Goal: Information Seeking & Learning: Learn about a topic

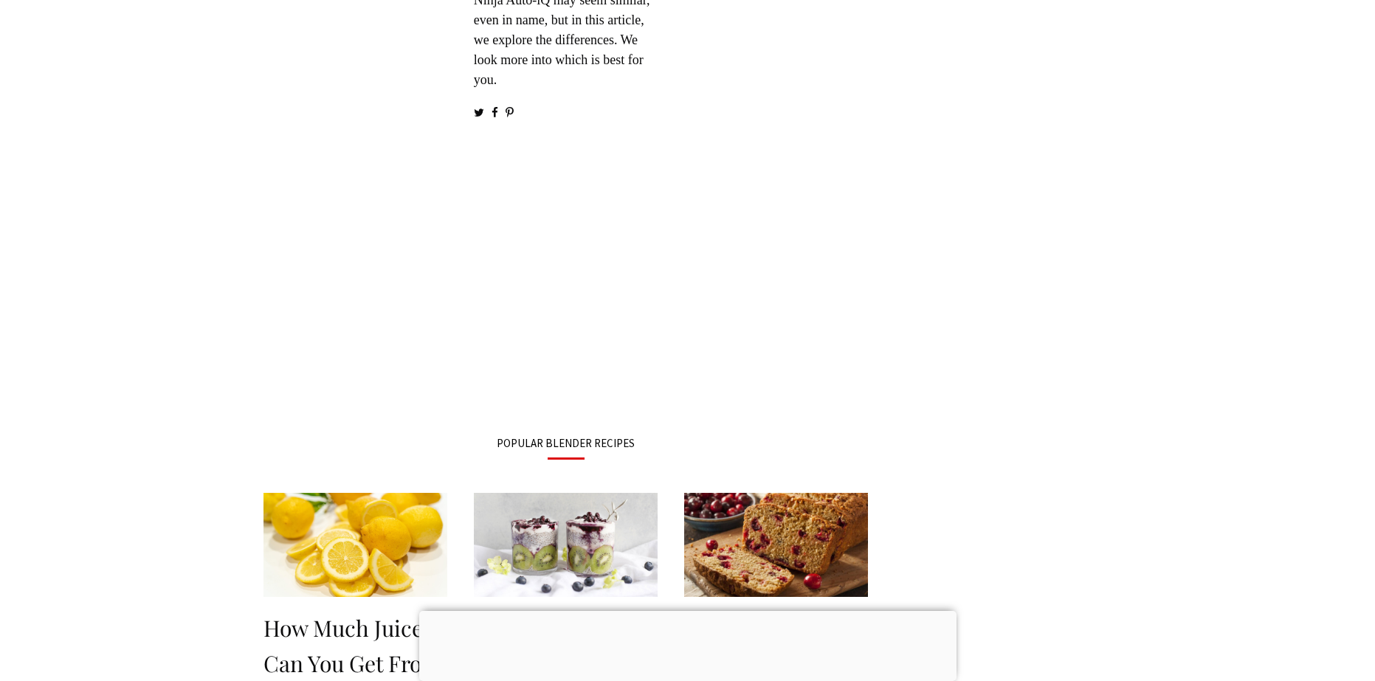
scroll to position [1771, 0]
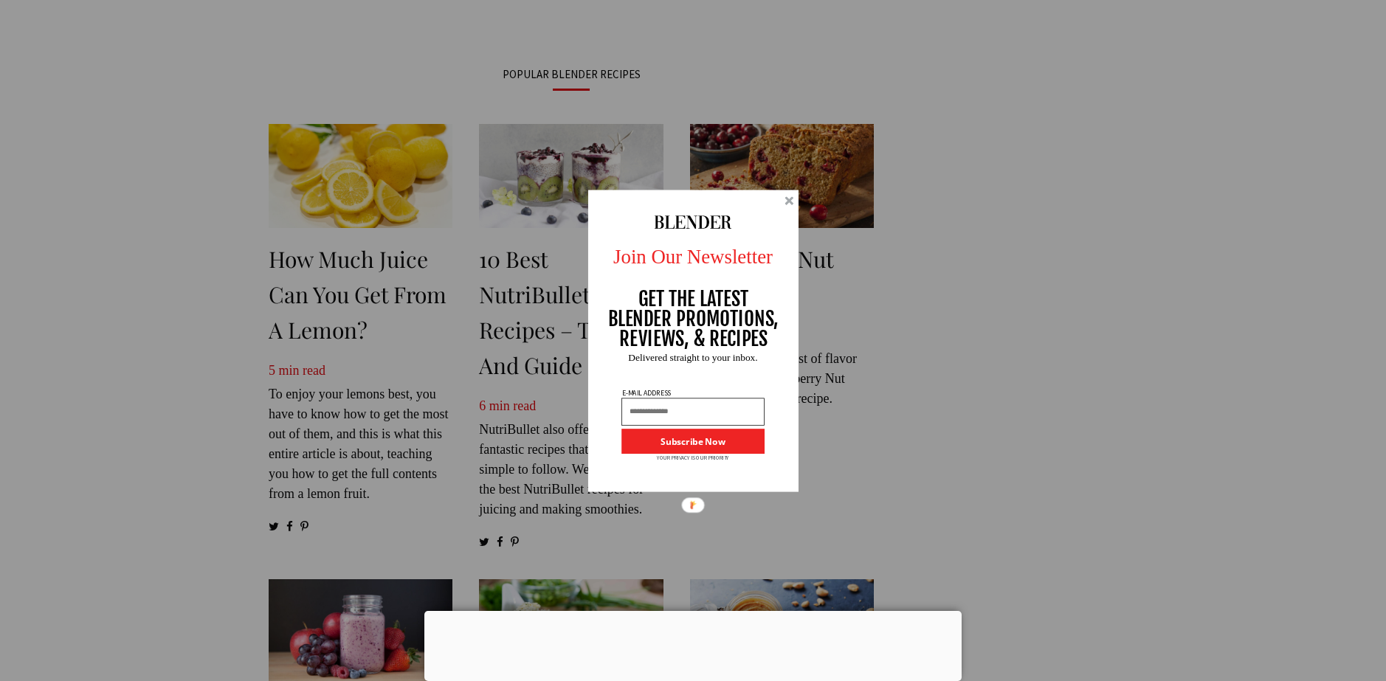
click at [792, 204] on div at bounding box center [788, 200] width 9 height 9
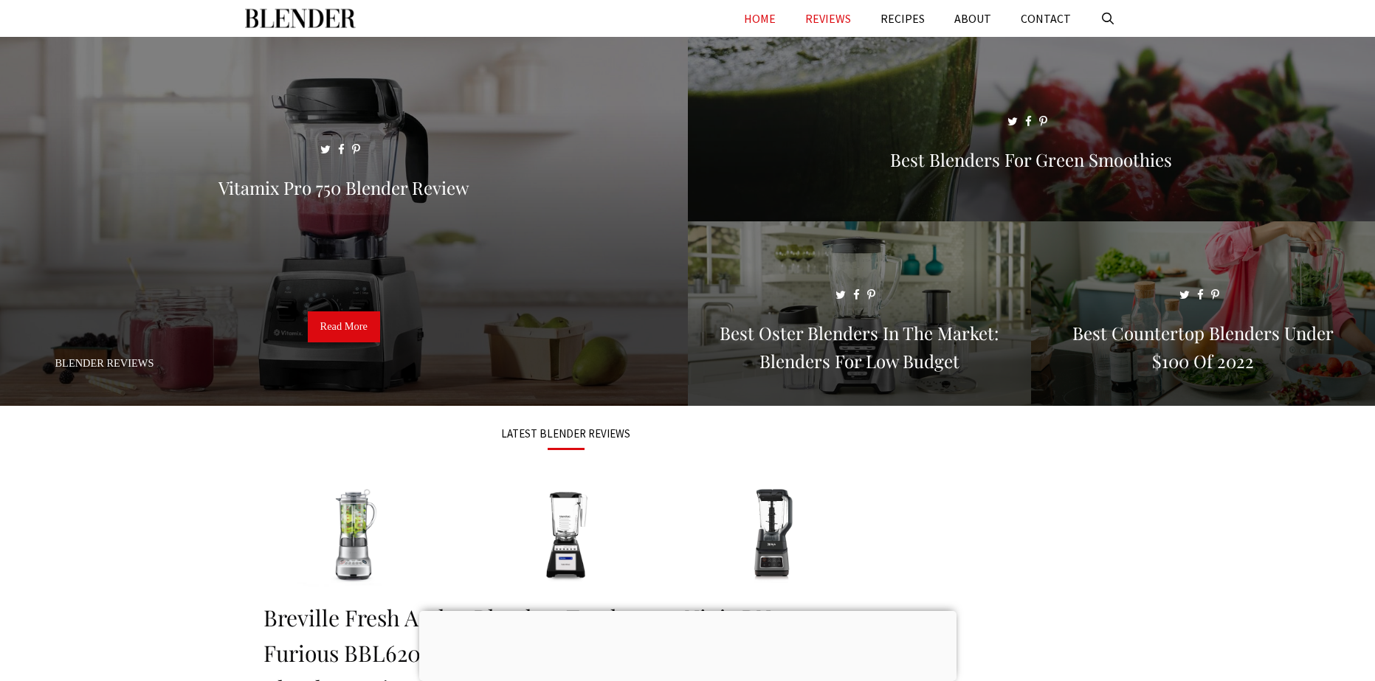
click at [836, 22] on link "REVIEWS" at bounding box center [827, 18] width 75 height 37
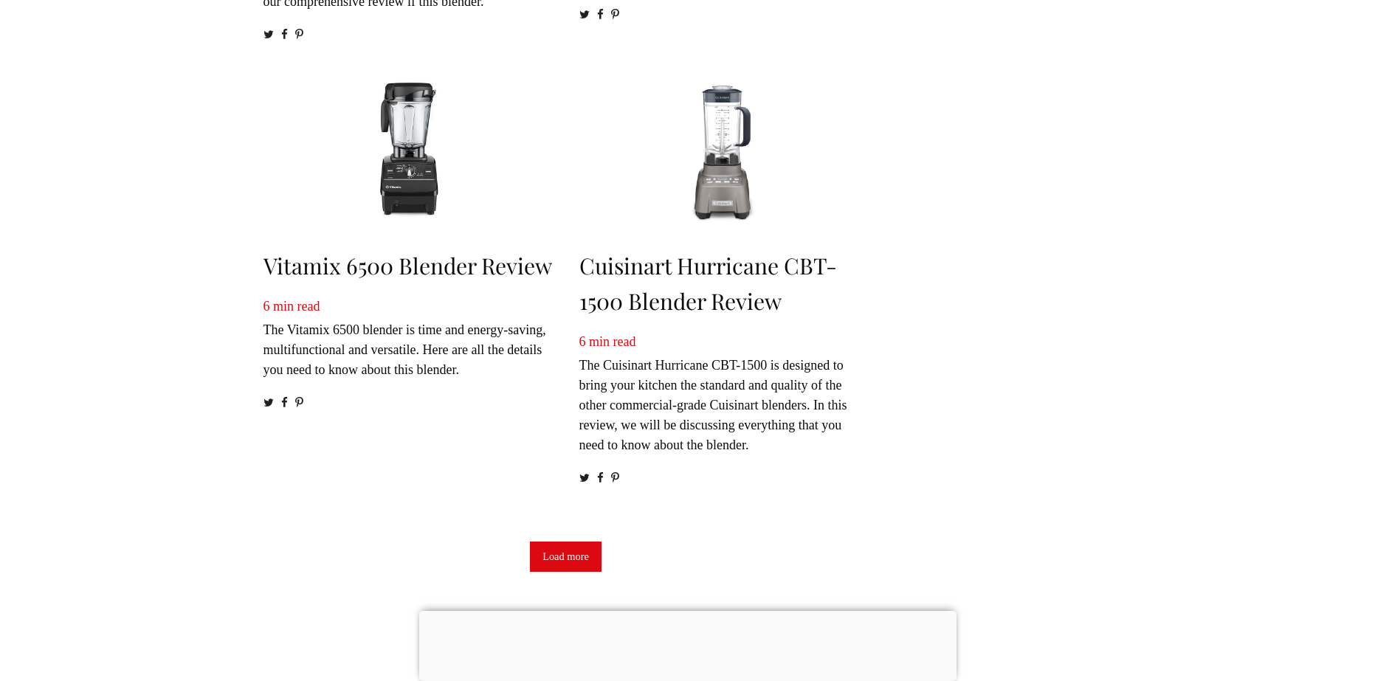
scroll to position [2287, 0]
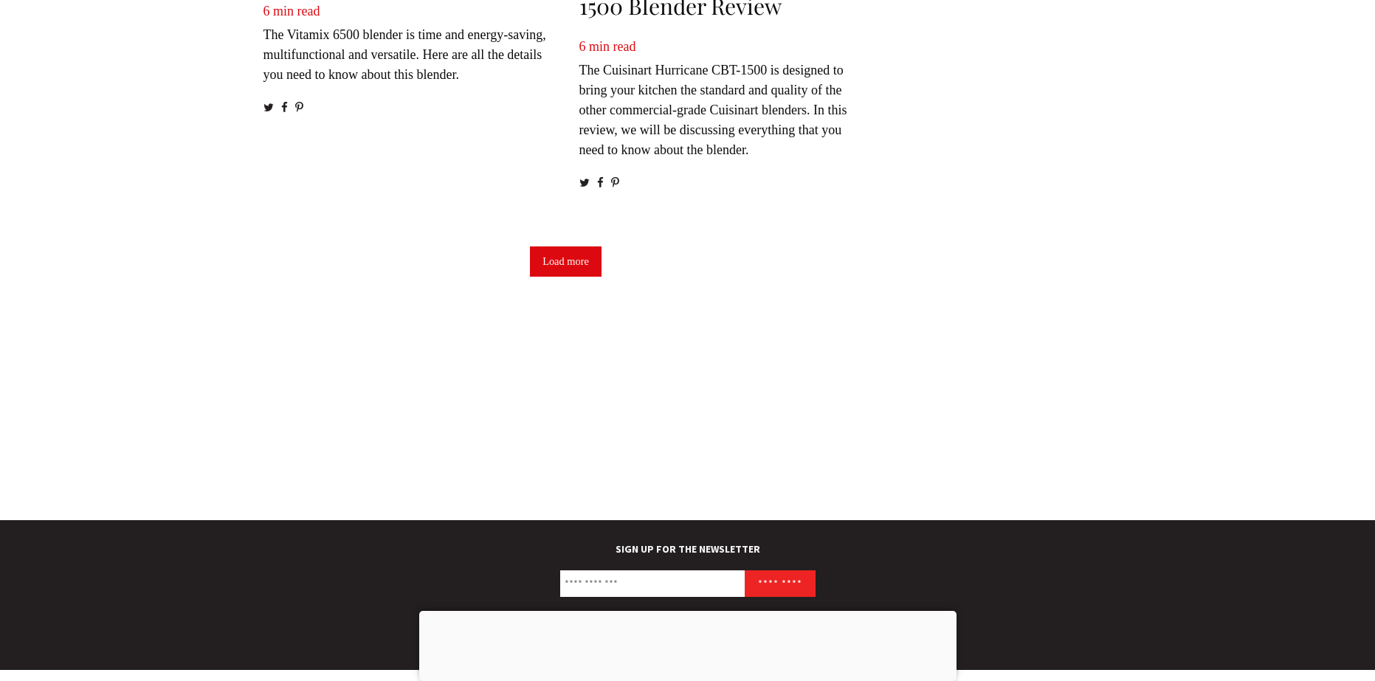
click at [574, 277] on link "Load more" at bounding box center [566, 261] width 72 height 31
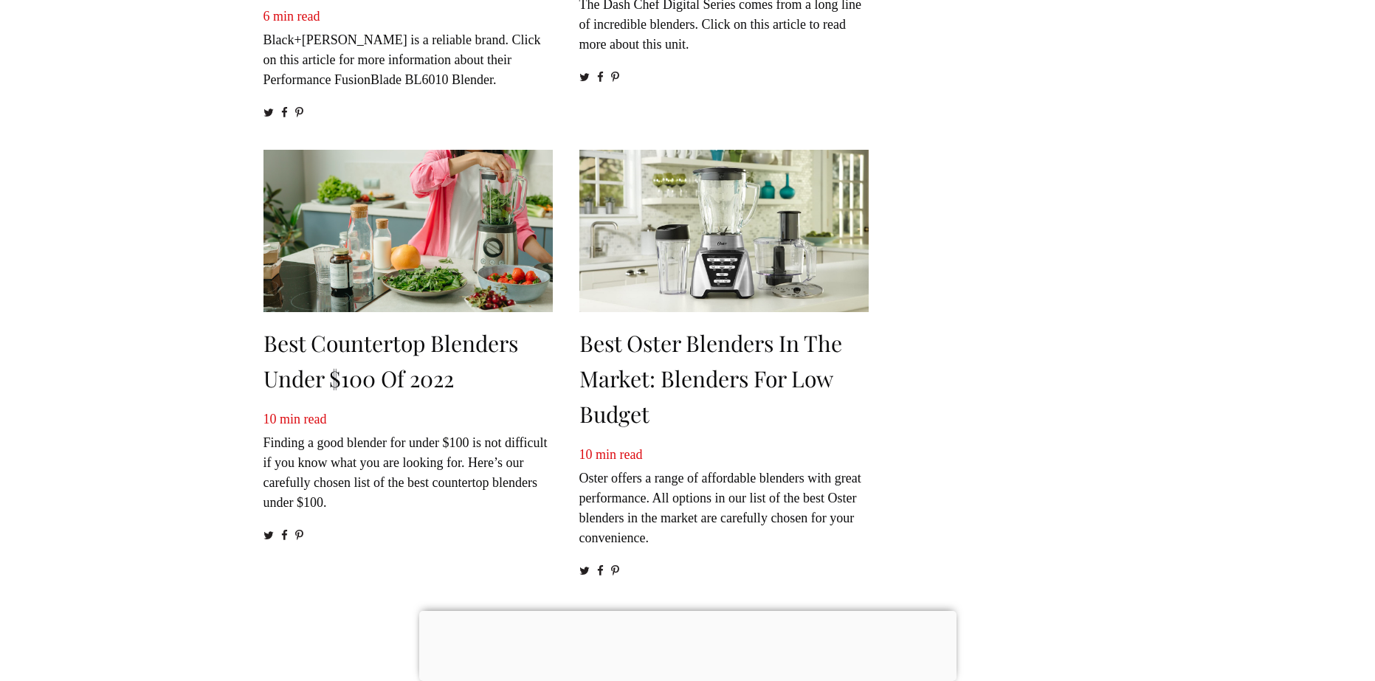
scroll to position [4501, 0]
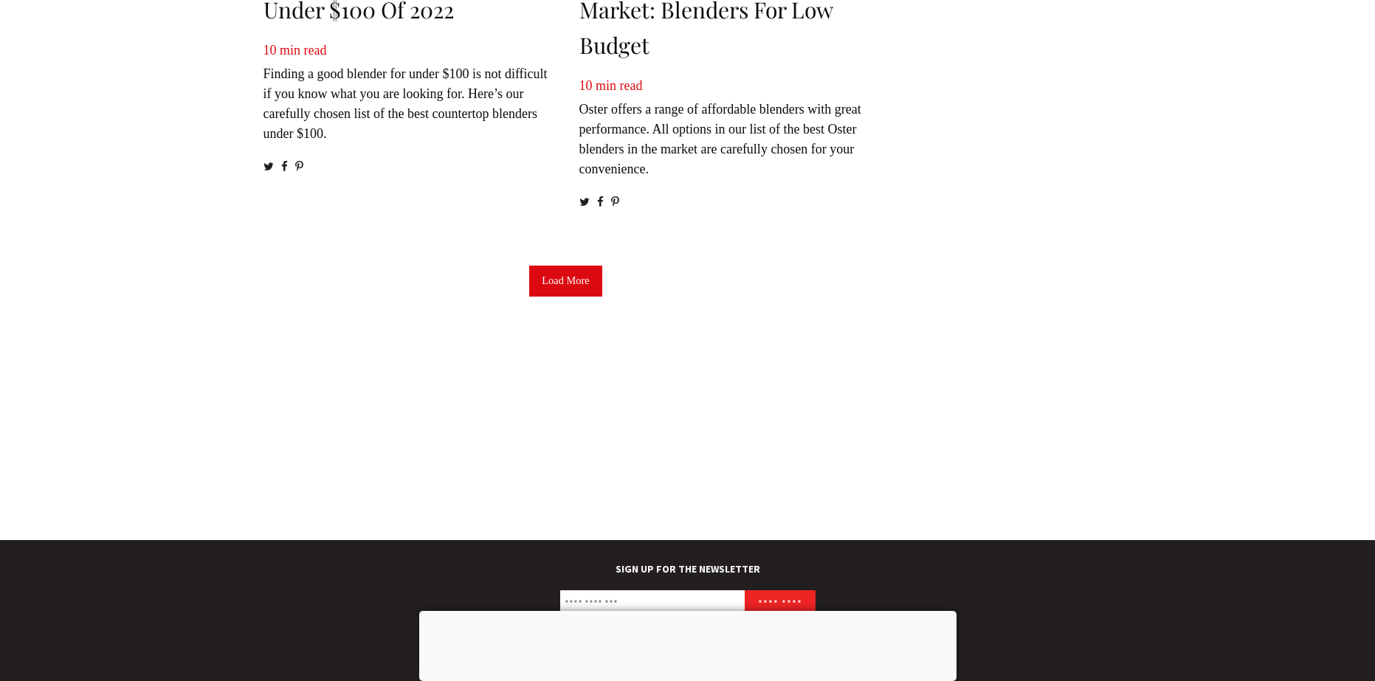
click at [545, 297] on link "Load More" at bounding box center [565, 281] width 72 height 31
